Goal: Transaction & Acquisition: Purchase product/service

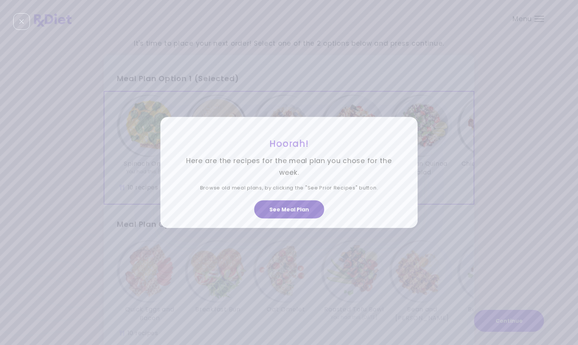
click at [297, 208] on button "See Meal Plan" at bounding box center [289, 210] width 70 height 18
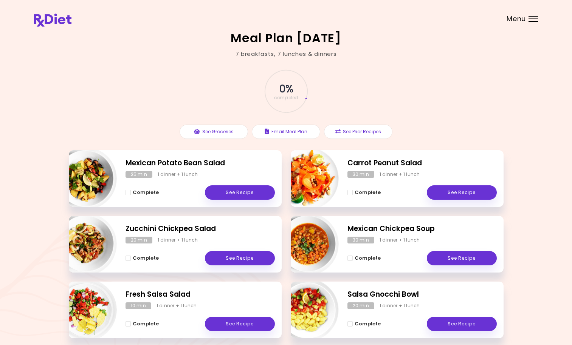
click at [532, 19] on div at bounding box center [532, 19] width 9 height 1
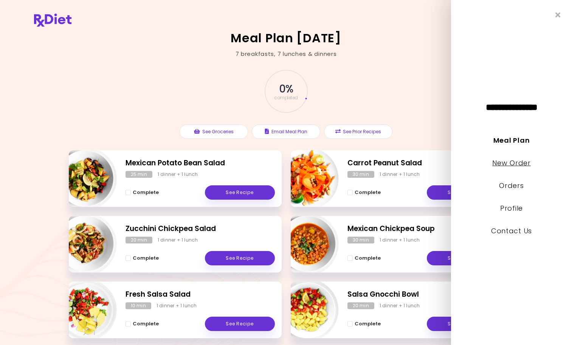
click at [506, 164] on link "New Order" at bounding box center [511, 162] width 38 height 9
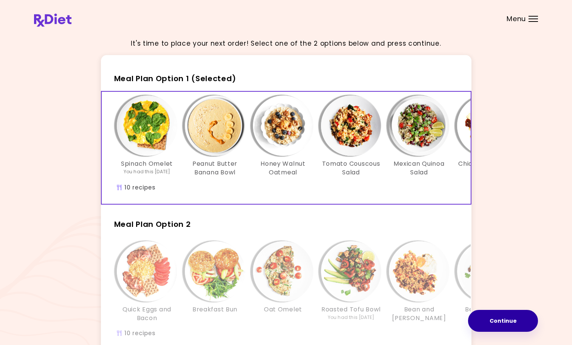
click at [508, 321] on button "Continue" at bounding box center [503, 321] width 70 height 22
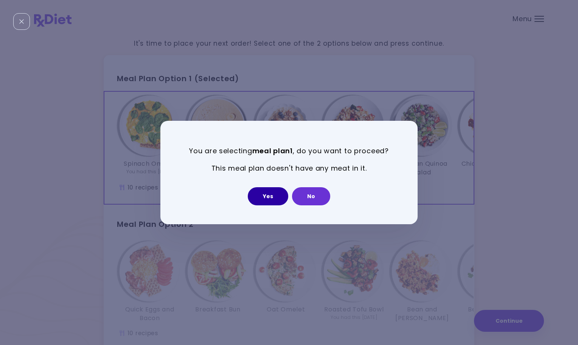
click at [266, 198] on button "Yes" at bounding box center [268, 196] width 40 height 18
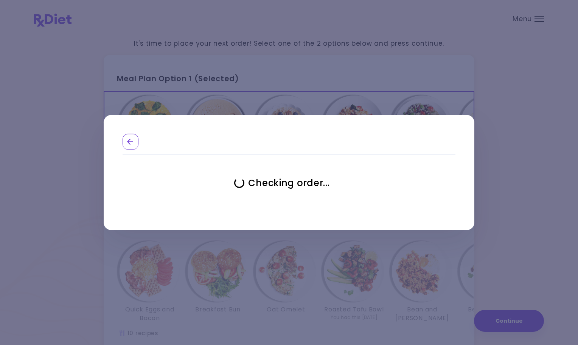
select select "**********"
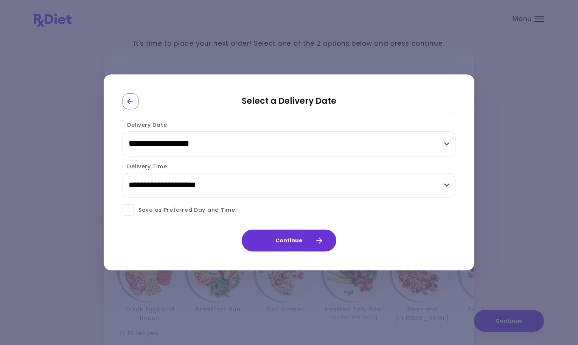
click at [130, 209] on span at bounding box center [127, 210] width 11 height 11
click at [299, 245] on button "Continue" at bounding box center [289, 241] width 94 height 22
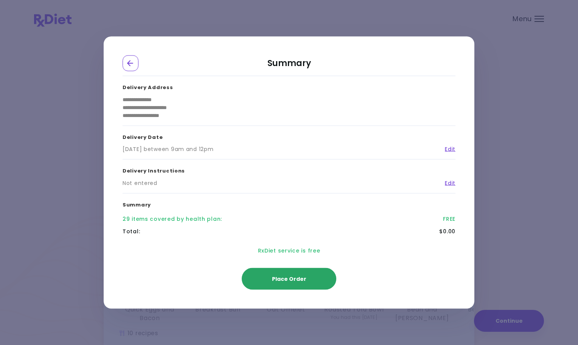
click at [285, 284] on button "Place Order" at bounding box center [289, 279] width 94 height 22
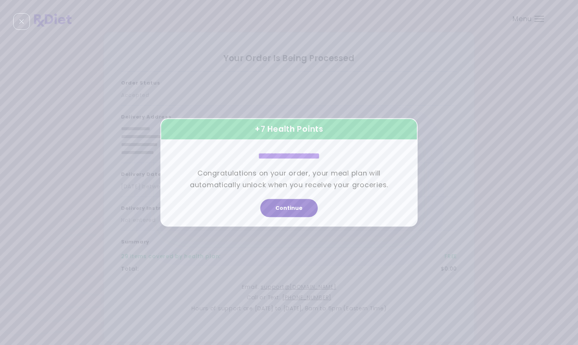
click at [288, 212] on button "Continue" at bounding box center [288, 209] width 57 height 18
